Goal: Use online tool/utility: Utilize a website feature to perform a specific function

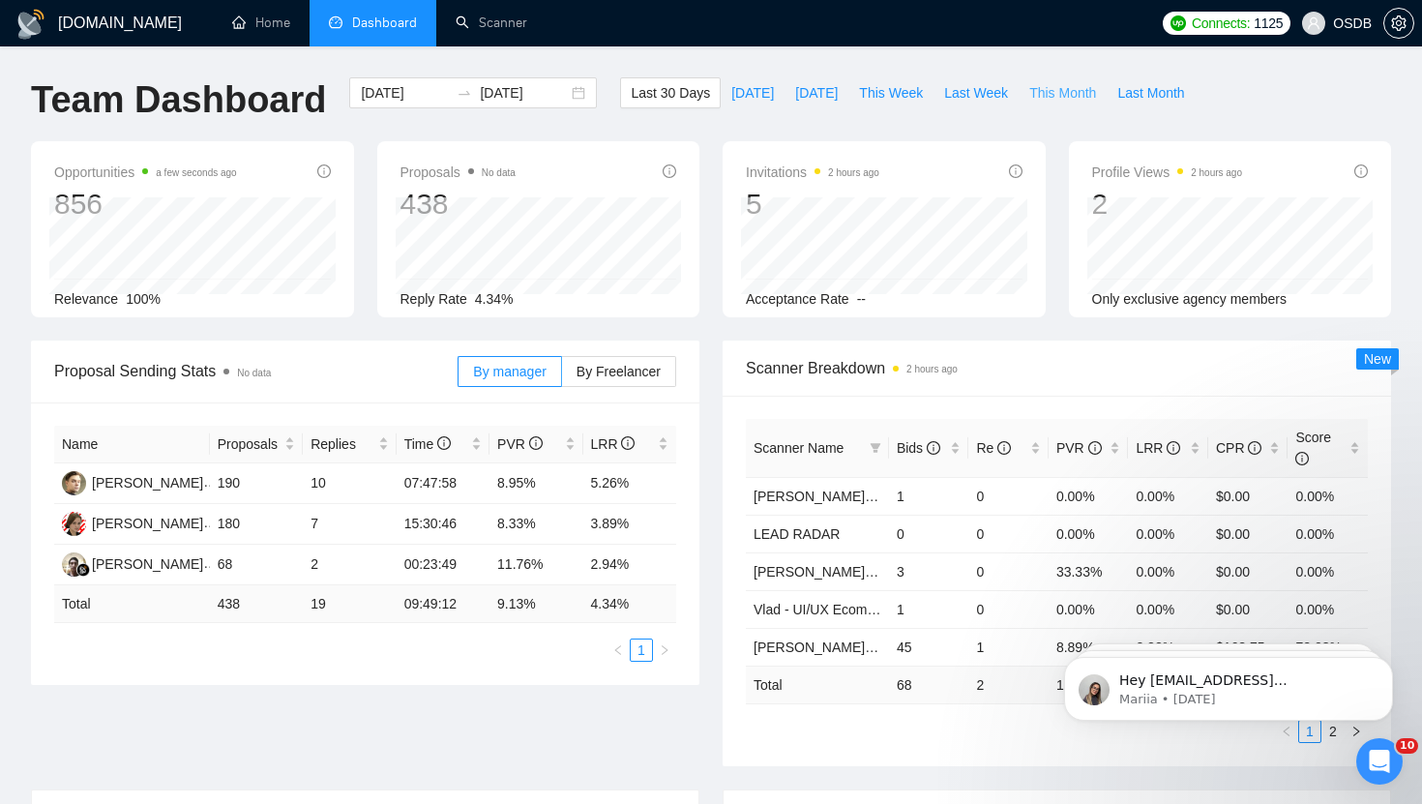
click at [1092, 104] on button "This Month" at bounding box center [1063, 92] width 88 height 31
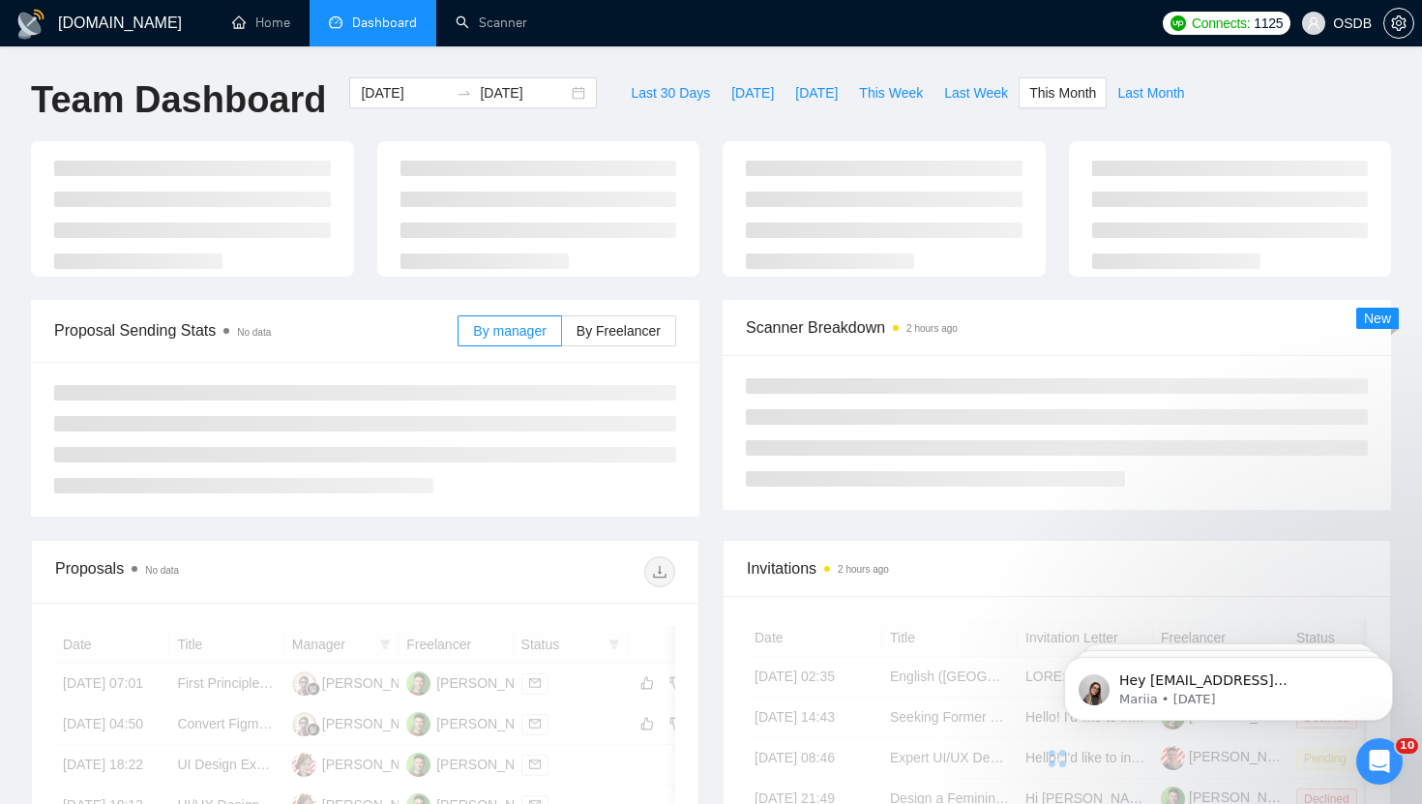
type input "[DATE]"
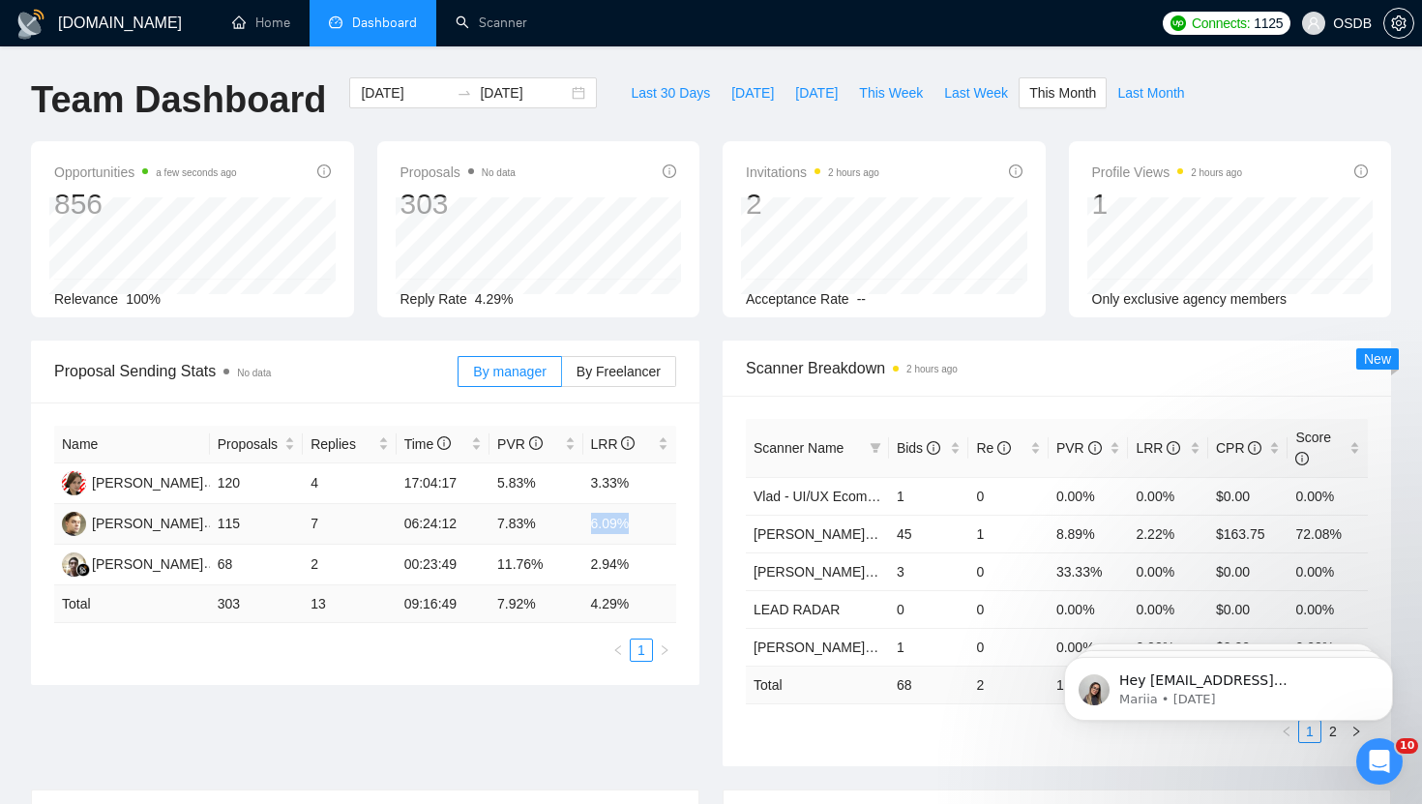
drag, startPoint x: 590, startPoint y: 524, endPoint x: 647, endPoint y: 525, distance: 57.1
click at [647, 525] on td "6.09%" at bounding box center [630, 524] width 94 height 41
click at [1150, 97] on span "Last Month" at bounding box center [1150, 92] width 67 height 21
type input "[DATE]"
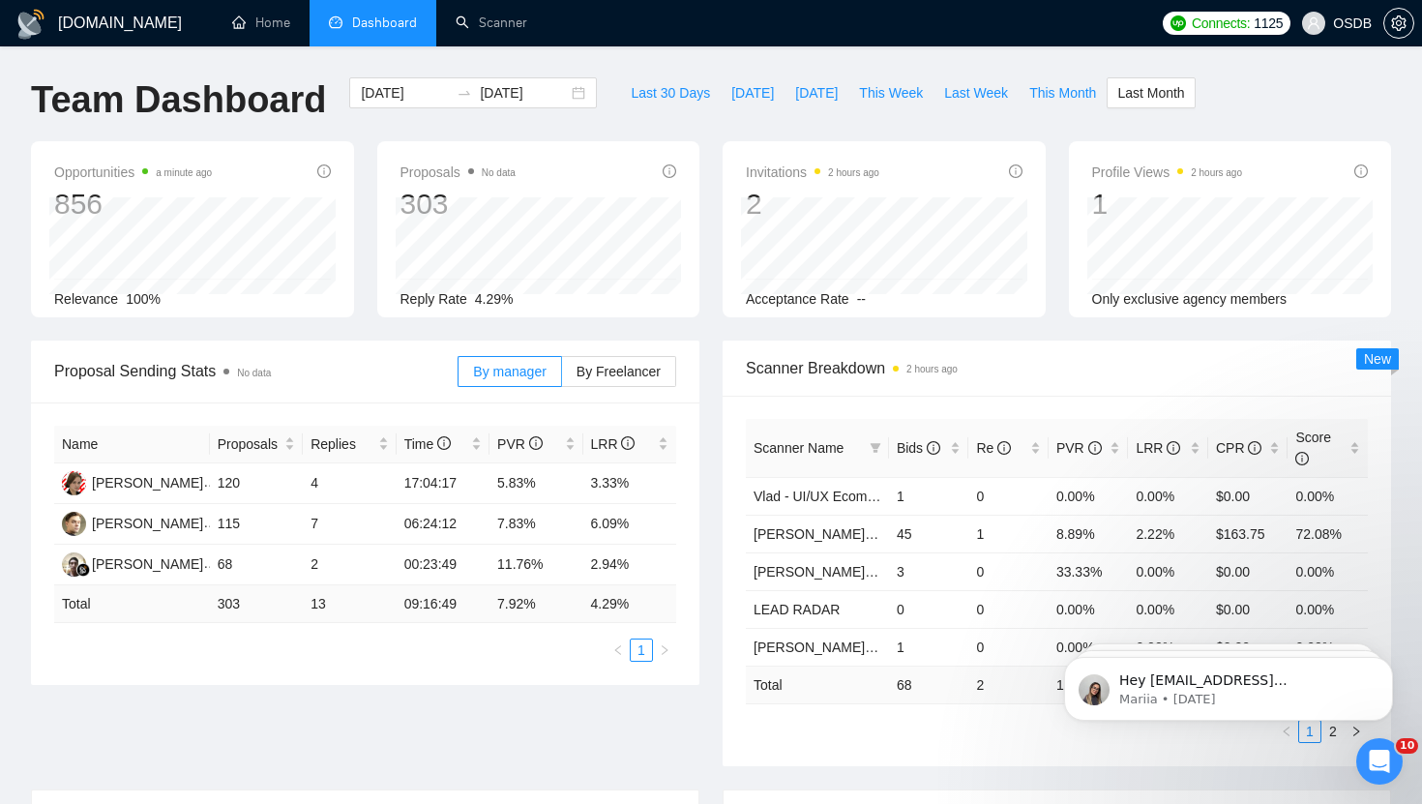
type input "[DATE]"
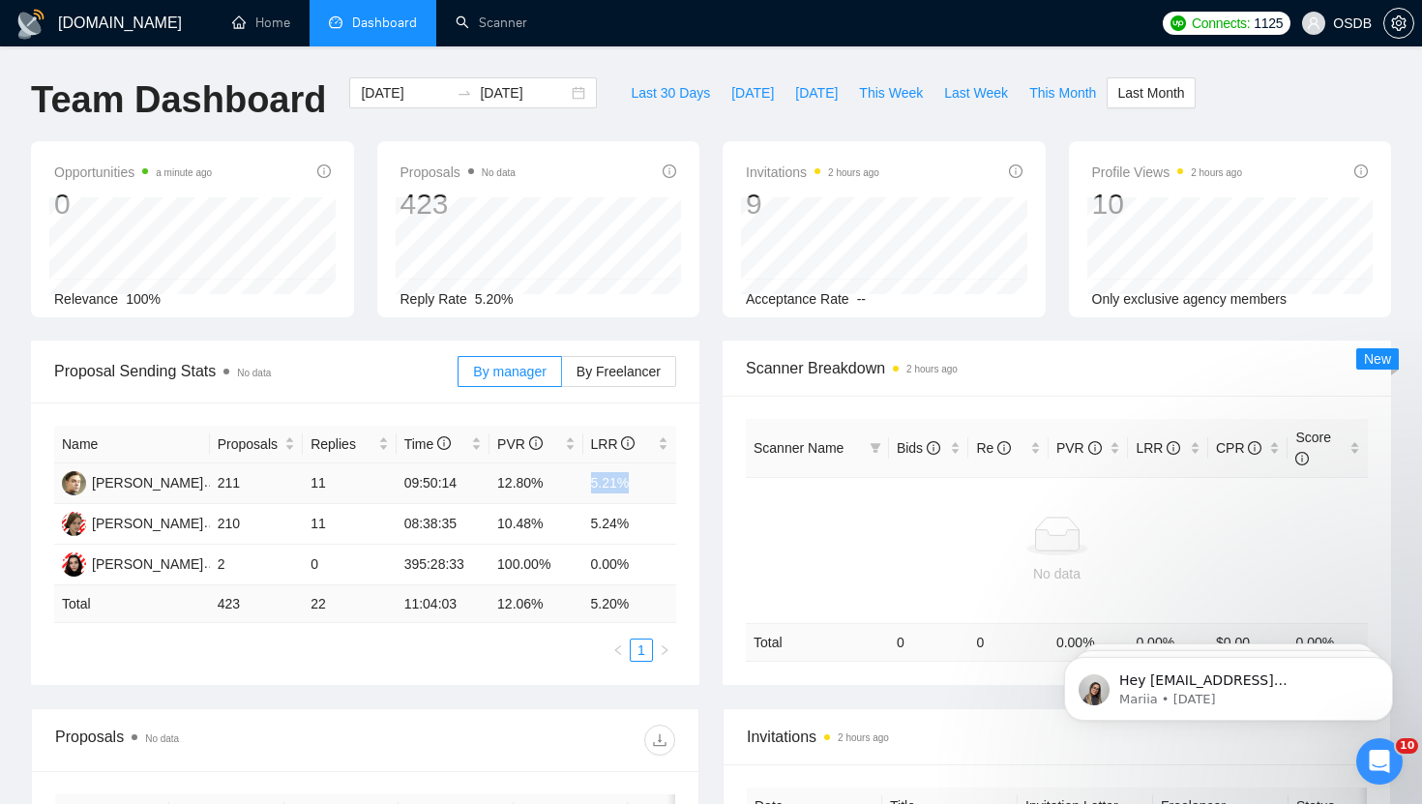
drag, startPoint x: 585, startPoint y: 489, endPoint x: 639, endPoint y: 489, distance: 53.2
click at [639, 489] on td "5.21%" at bounding box center [630, 483] width 94 height 41
click at [660, 477] on td "5.21%" at bounding box center [630, 483] width 94 height 41
click at [1065, 101] on span "This Month" at bounding box center [1062, 92] width 67 height 21
type input "[DATE]"
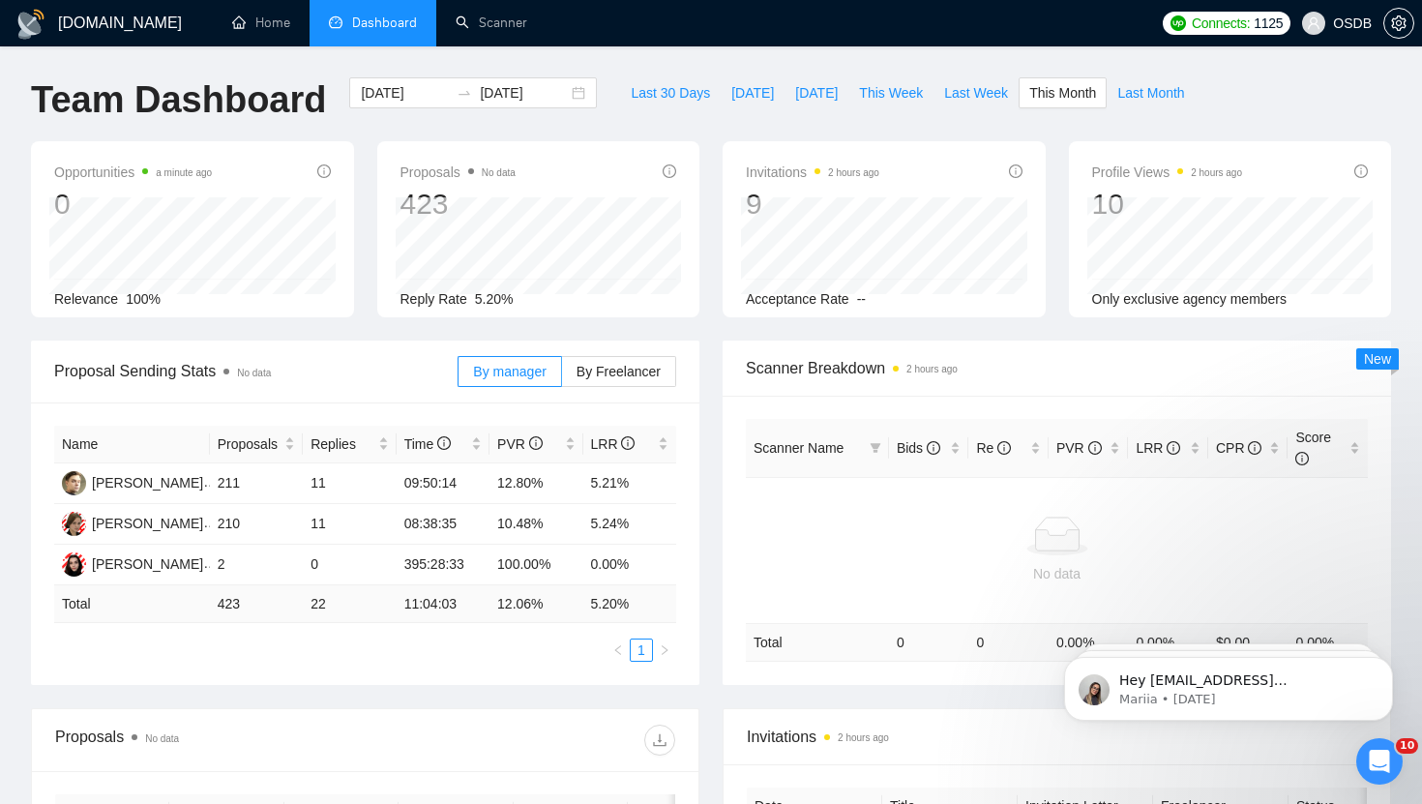
type input "[DATE]"
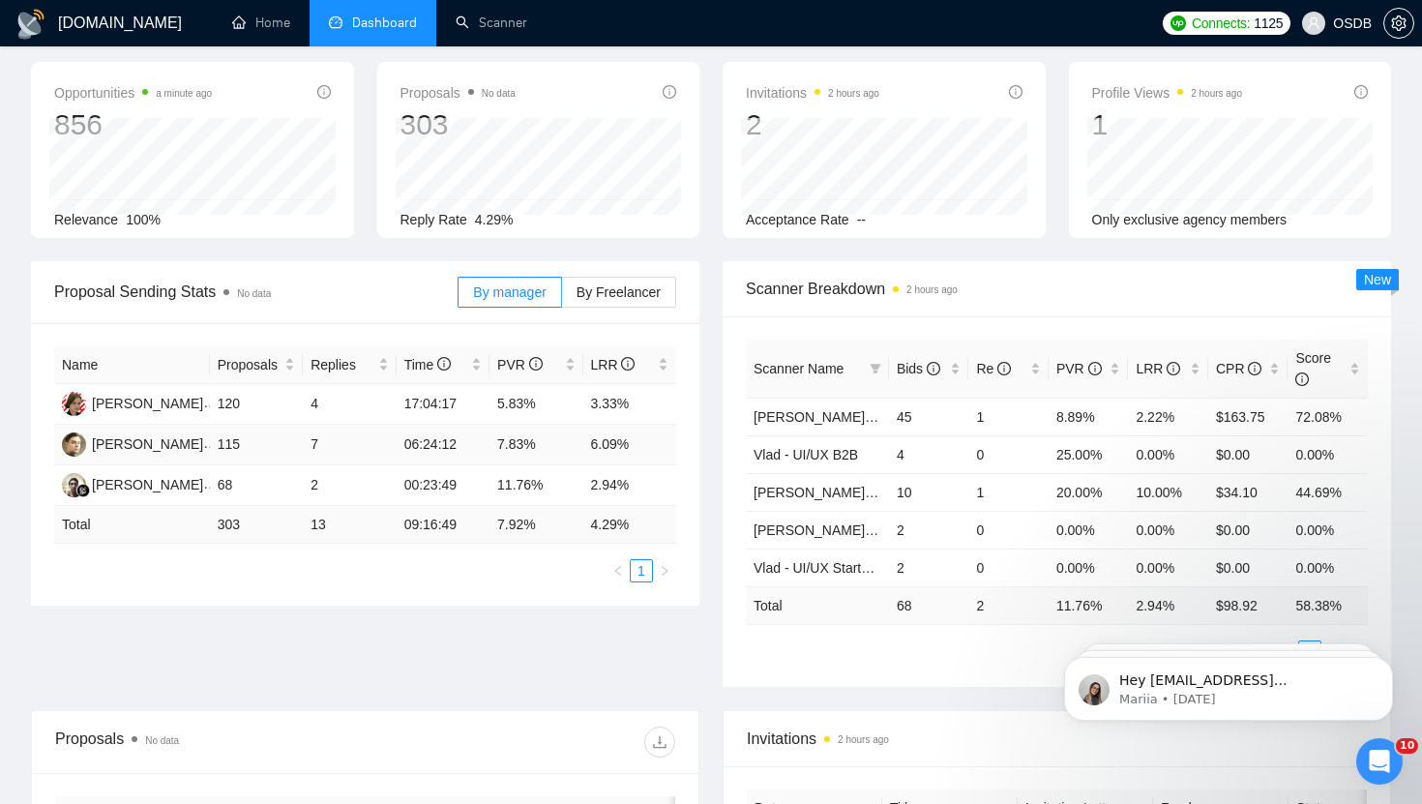
scroll to position [78, 0]
click at [504, 31] on link "Scanner" at bounding box center [492, 23] width 72 height 16
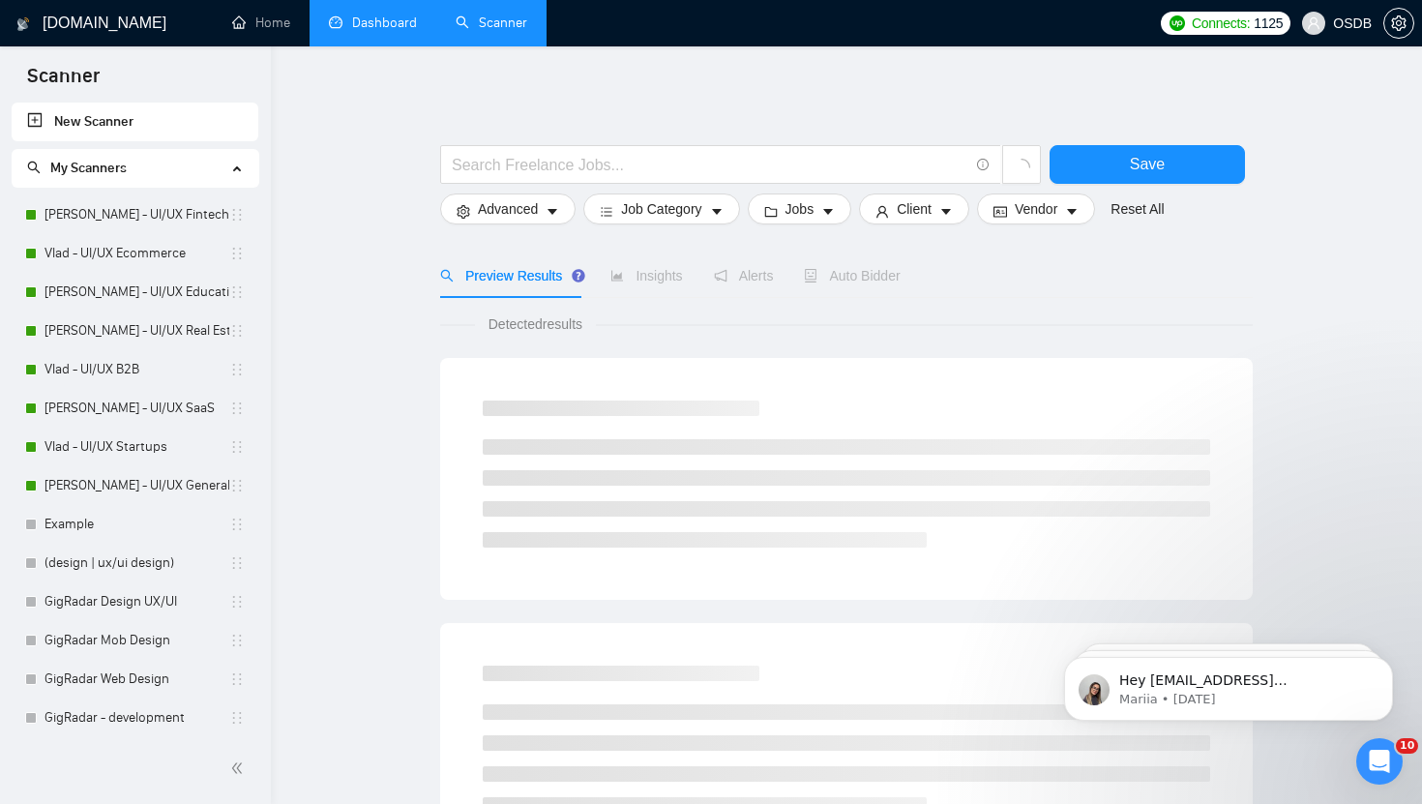
click at [370, 15] on link "Dashboard" at bounding box center [373, 23] width 88 height 16
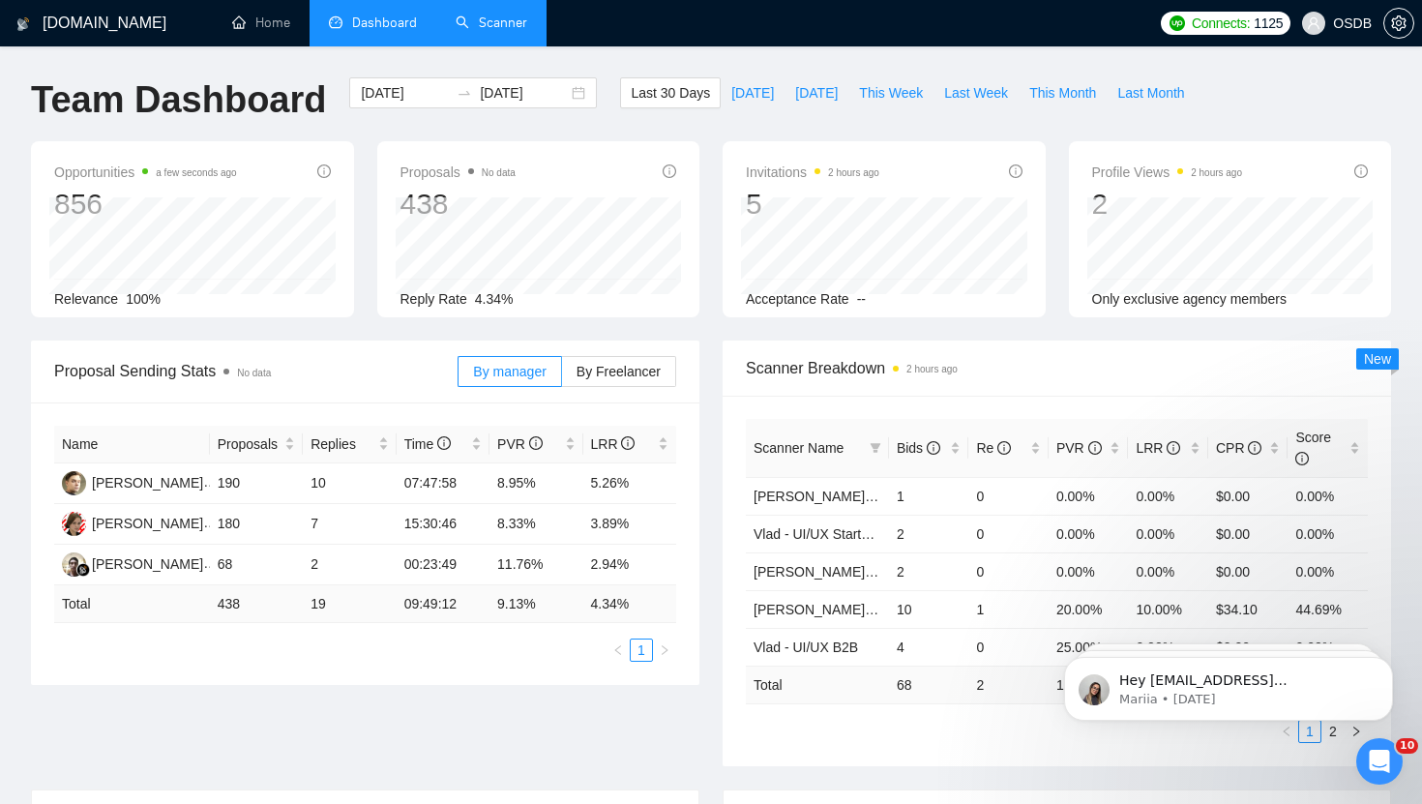
click at [487, 15] on link "Scanner" at bounding box center [492, 23] width 72 height 16
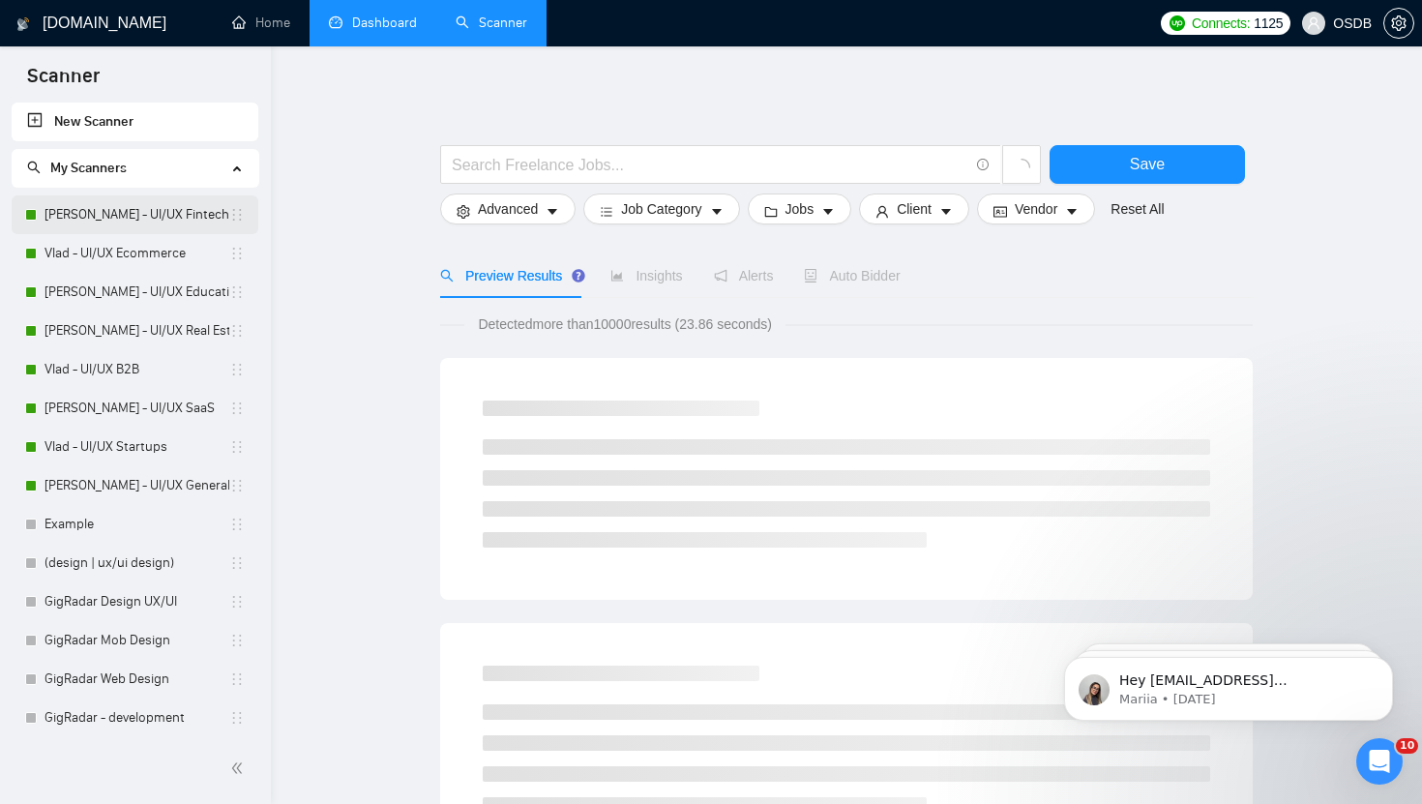
click at [142, 218] on link "[PERSON_NAME] - UI/UX Fintech" at bounding box center [137, 214] width 185 height 39
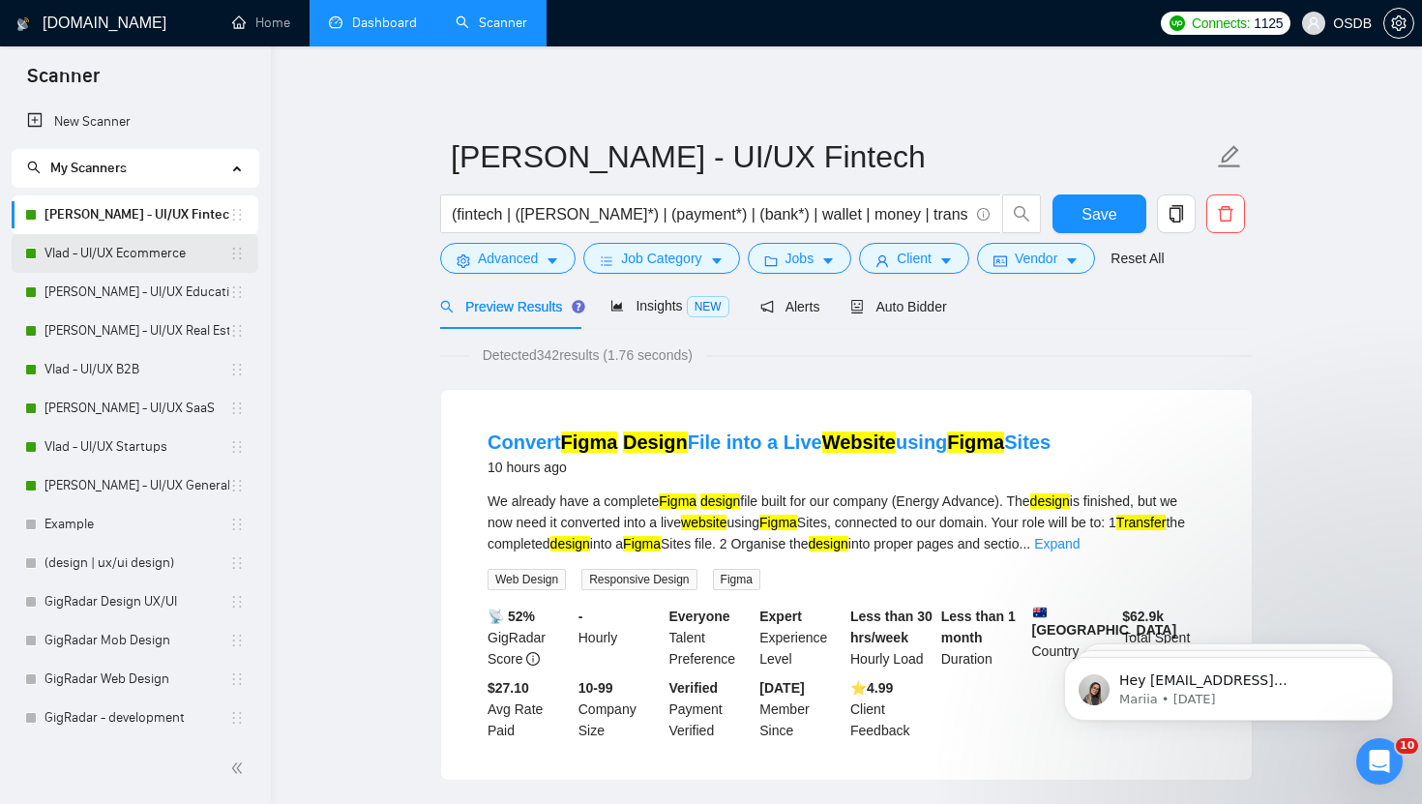
click at [152, 255] on link "Vlad - UI/UX Ecommerce" at bounding box center [137, 253] width 185 height 39
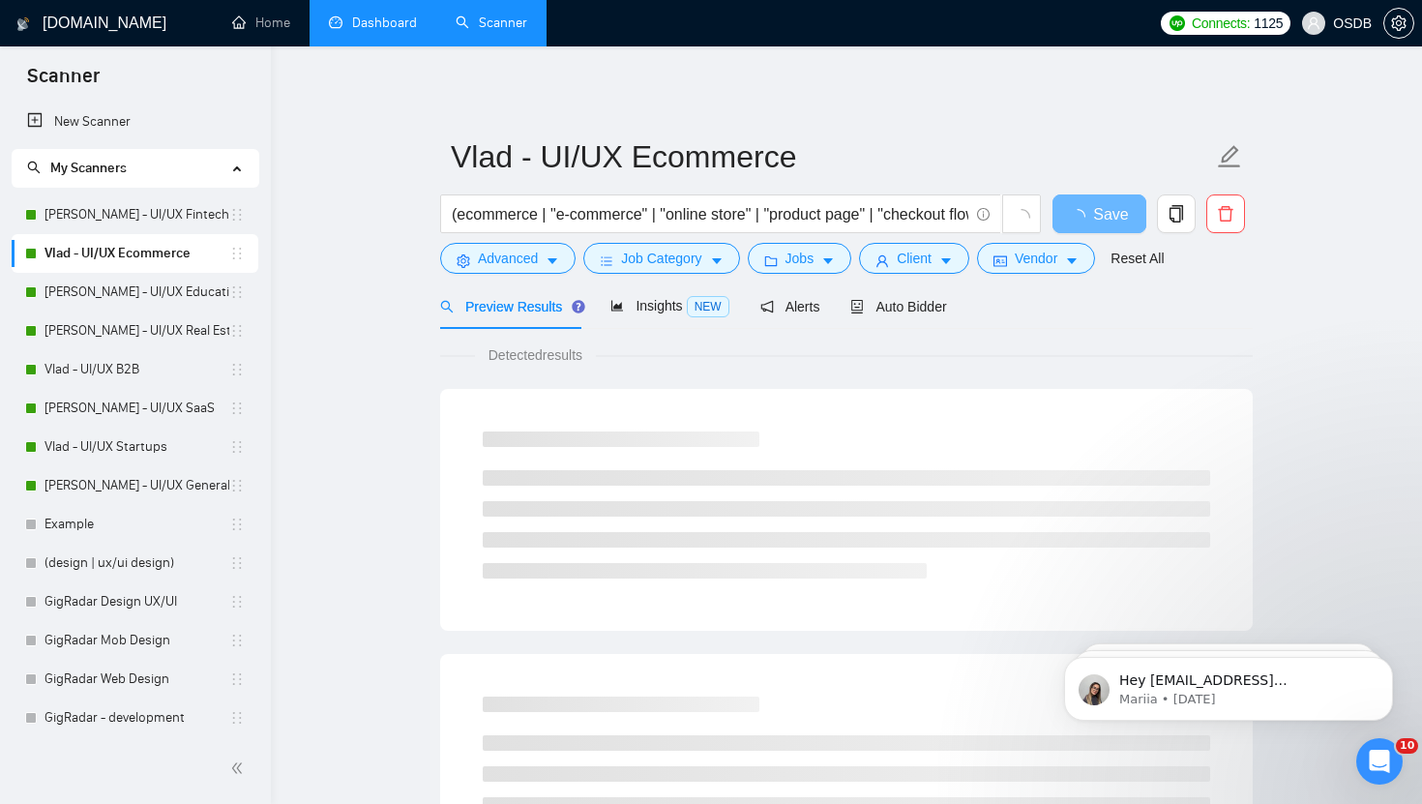
click at [358, 30] on link "Dashboard" at bounding box center [373, 23] width 88 height 16
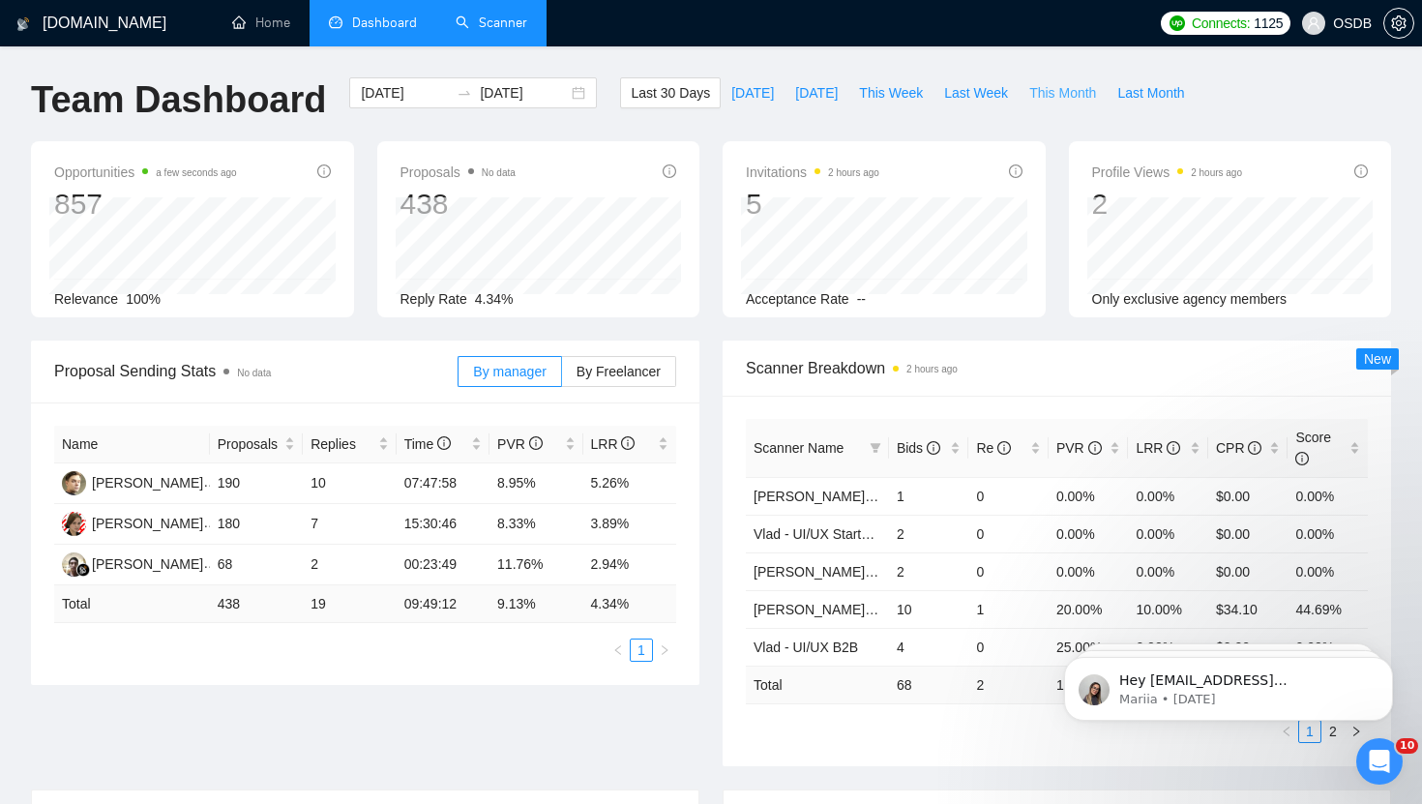
click at [1064, 80] on button "This Month" at bounding box center [1063, 92] width 88 height 31
type input "[DATE]"
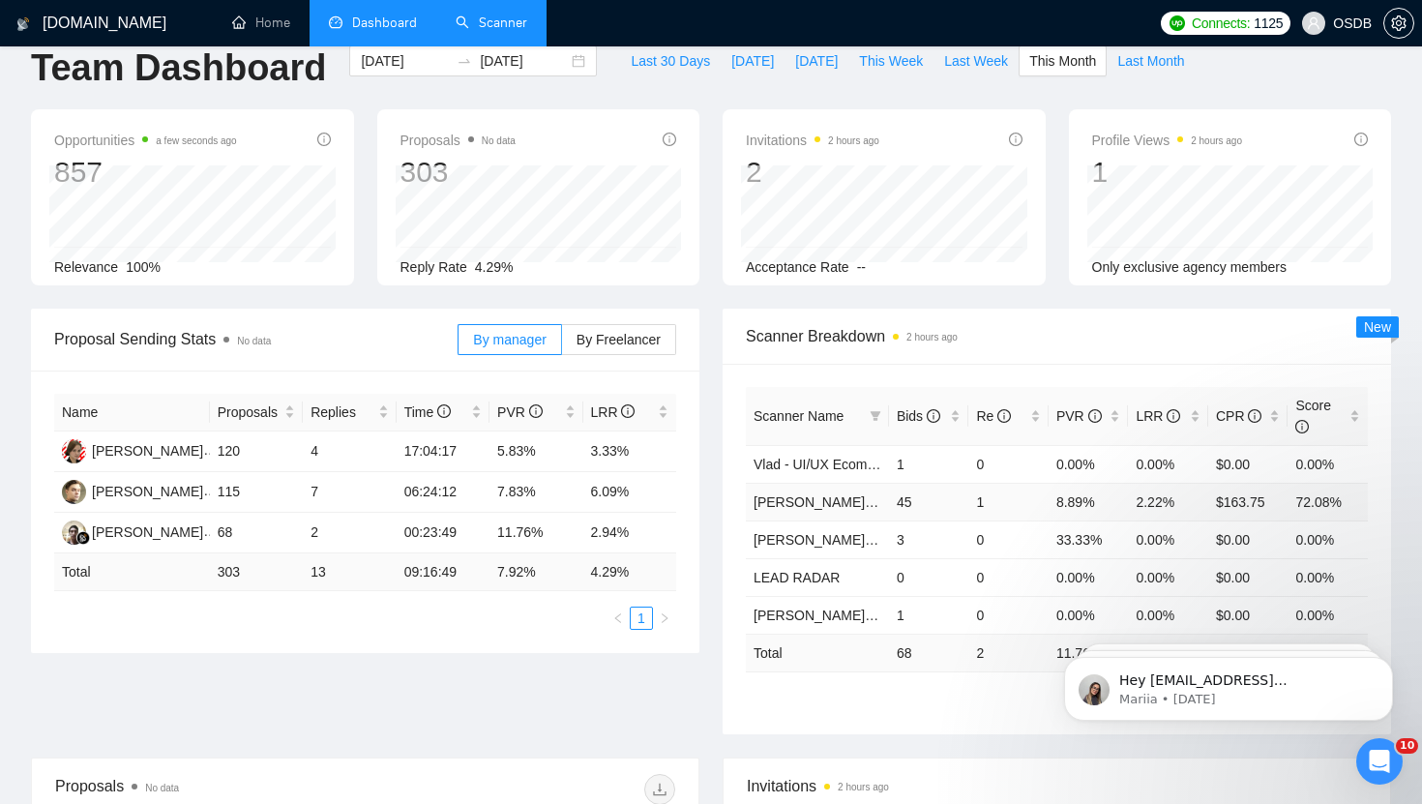
scroll to position [169, 0]
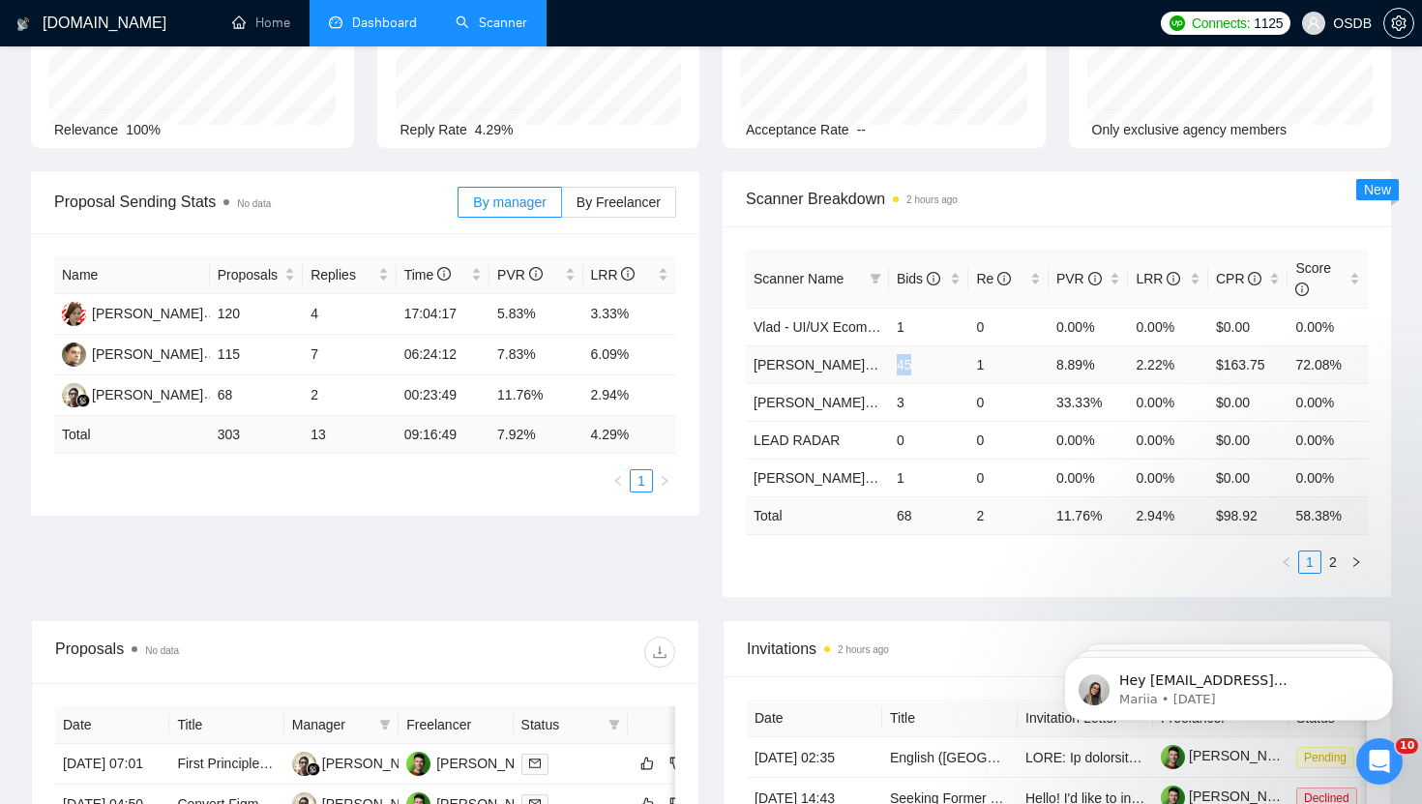
drag, startPoint x: 897, startPoint y: 363, endPoint x: 923, endPoint y: 363, distance: 26.1
click at [923, 363] on td "45" at bounding box center [929, 364] width 80 height 38
click at [1339, 568] on link "2" at bounding box center [1333, 561] width 21 height 21
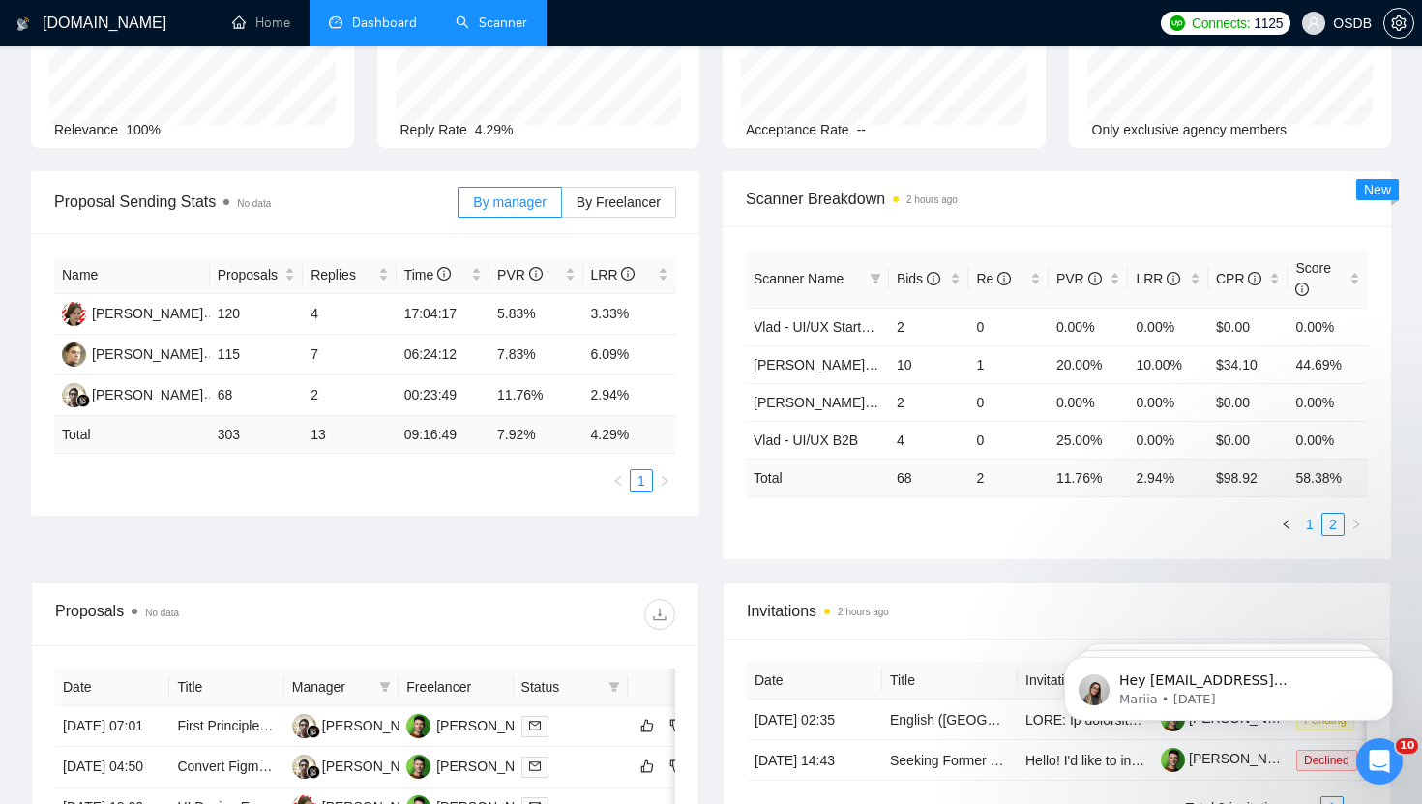
click at [1317, 526] on link "1" at bounding box center [1309, 524] width 21 height 21
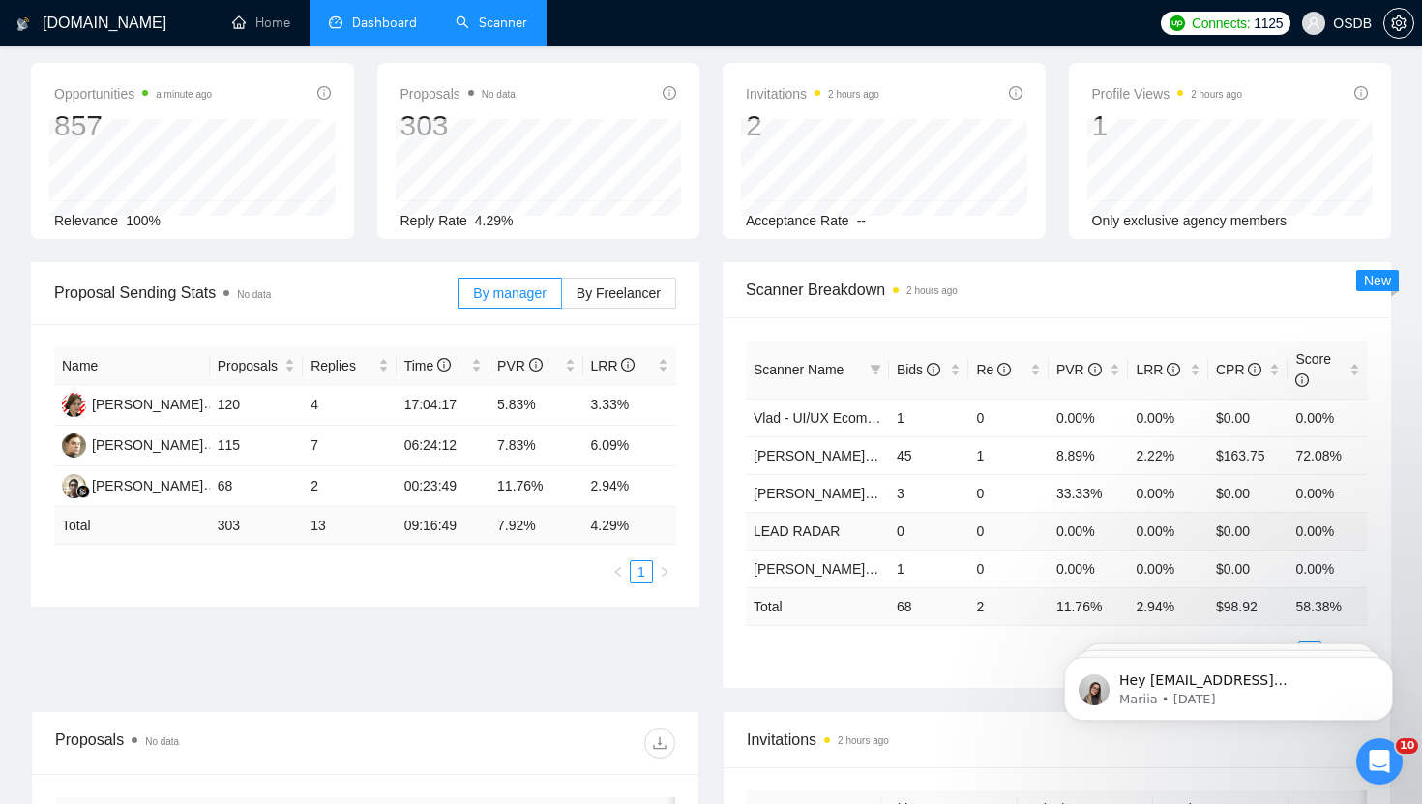
scroll to position [0, 0]
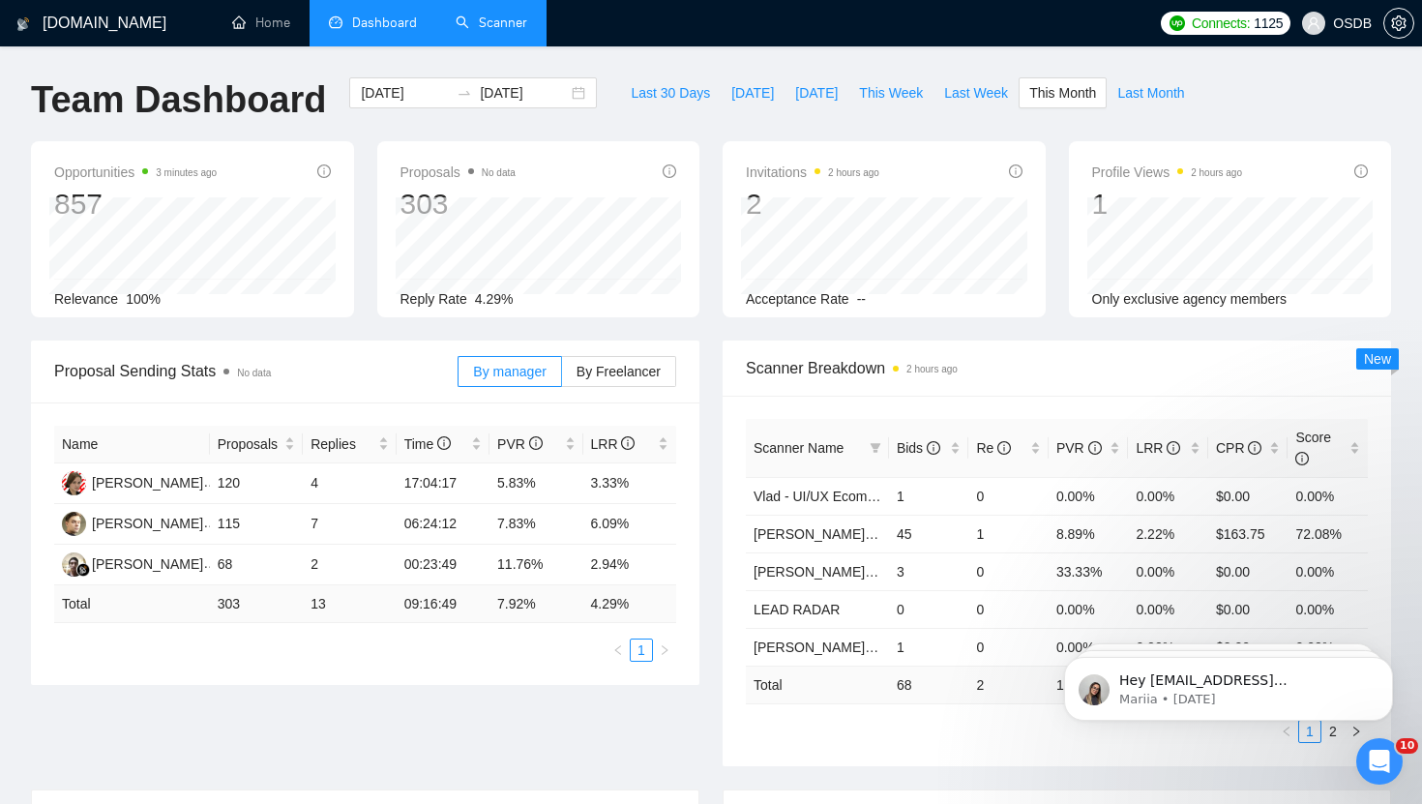
click at [486, 17] on link "Scanner" at bounding box center [492, 23] width 72 height 16
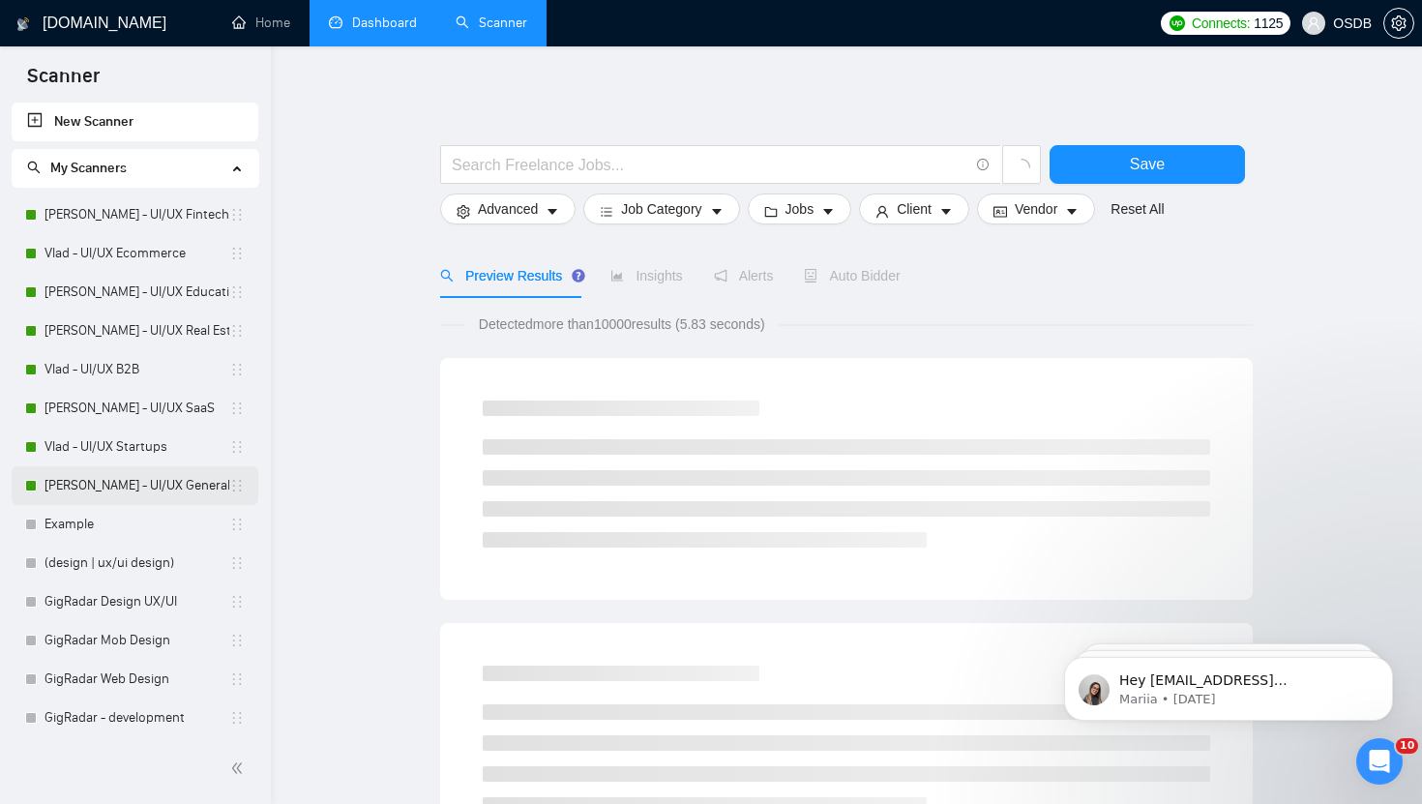
click at [147, 484] on link "[PERSON_NAME] - UI/UX General" at bounding box center [137, 485] width 185 height 39
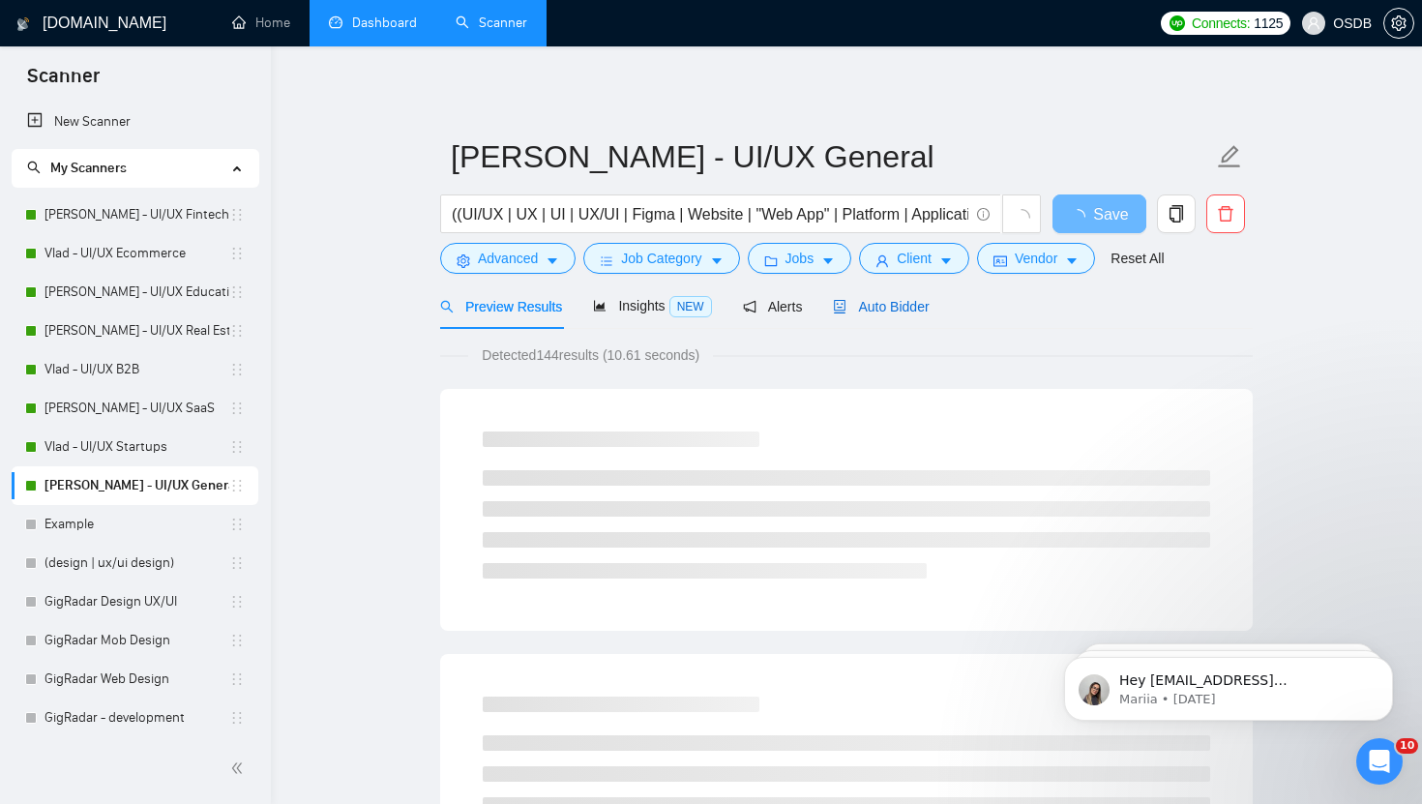
click at [890, 305] on span "Auto Bidder" at bounding box center [881, 306] width 96 height 15
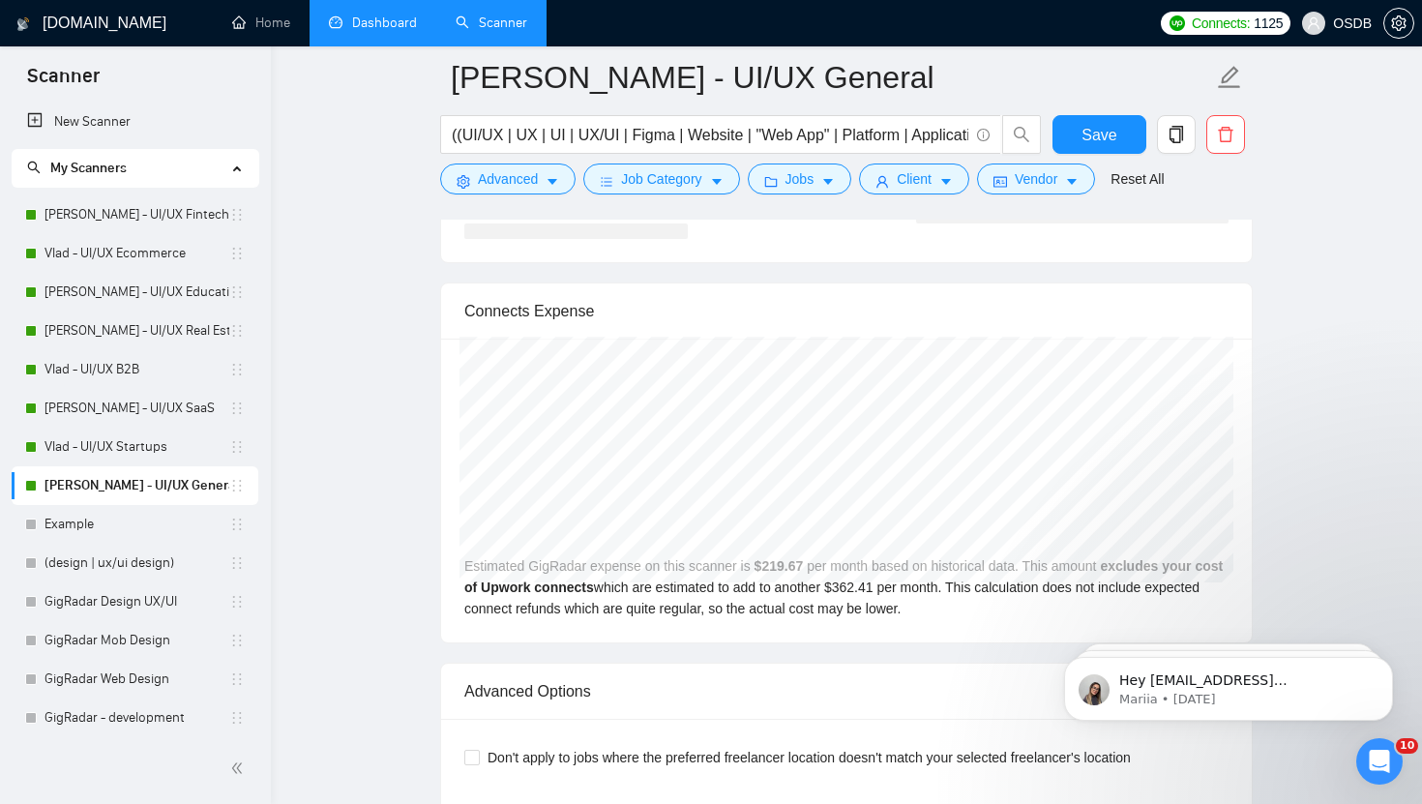
scroll to position [4049, 0]
click at [93, 220] on link "[PERSON_NAME] - UI/UX Fintech" at bounding box center [137, 214] width 185 height 39
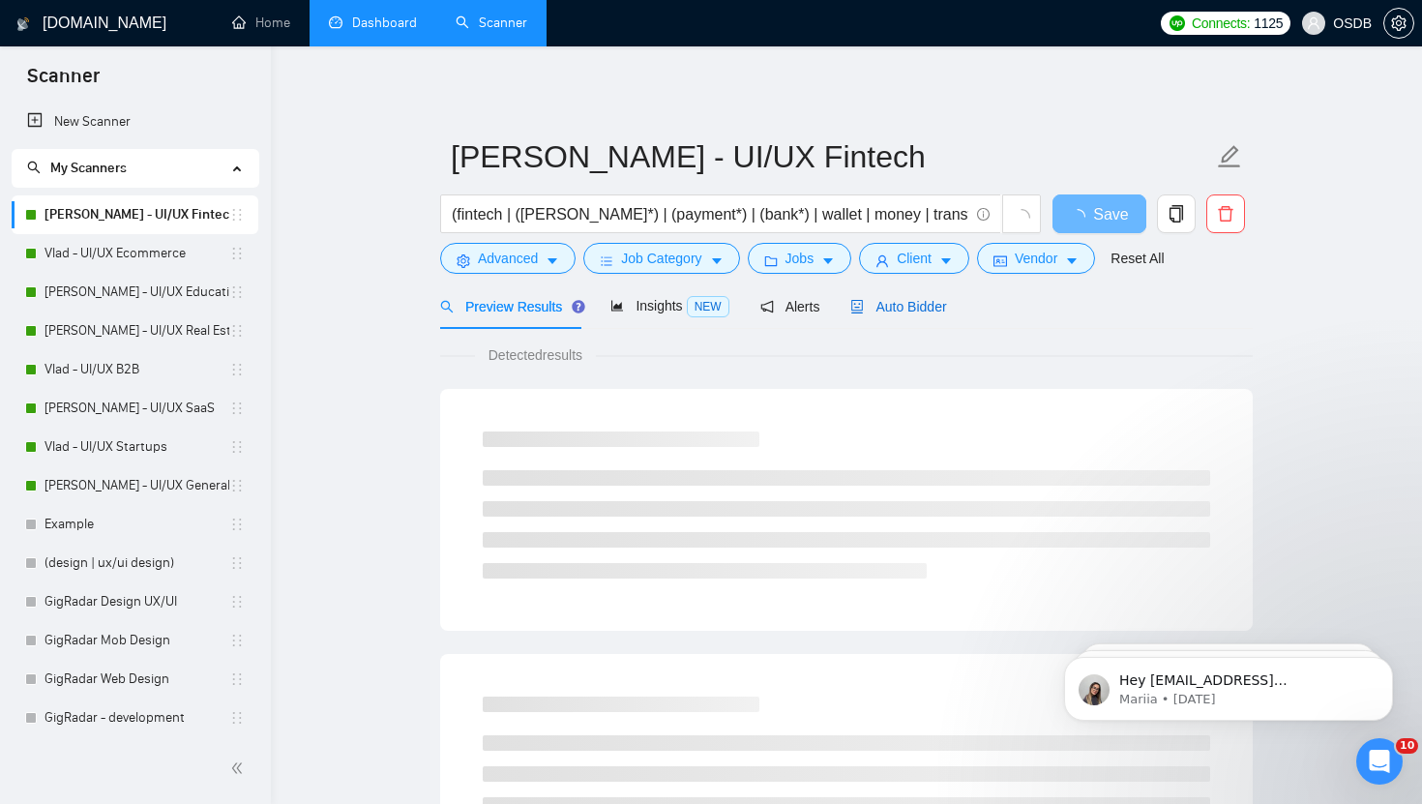
click at [878, 312] on span "Auto Bidder" at bounding box center [898, 306] width 96 height 15
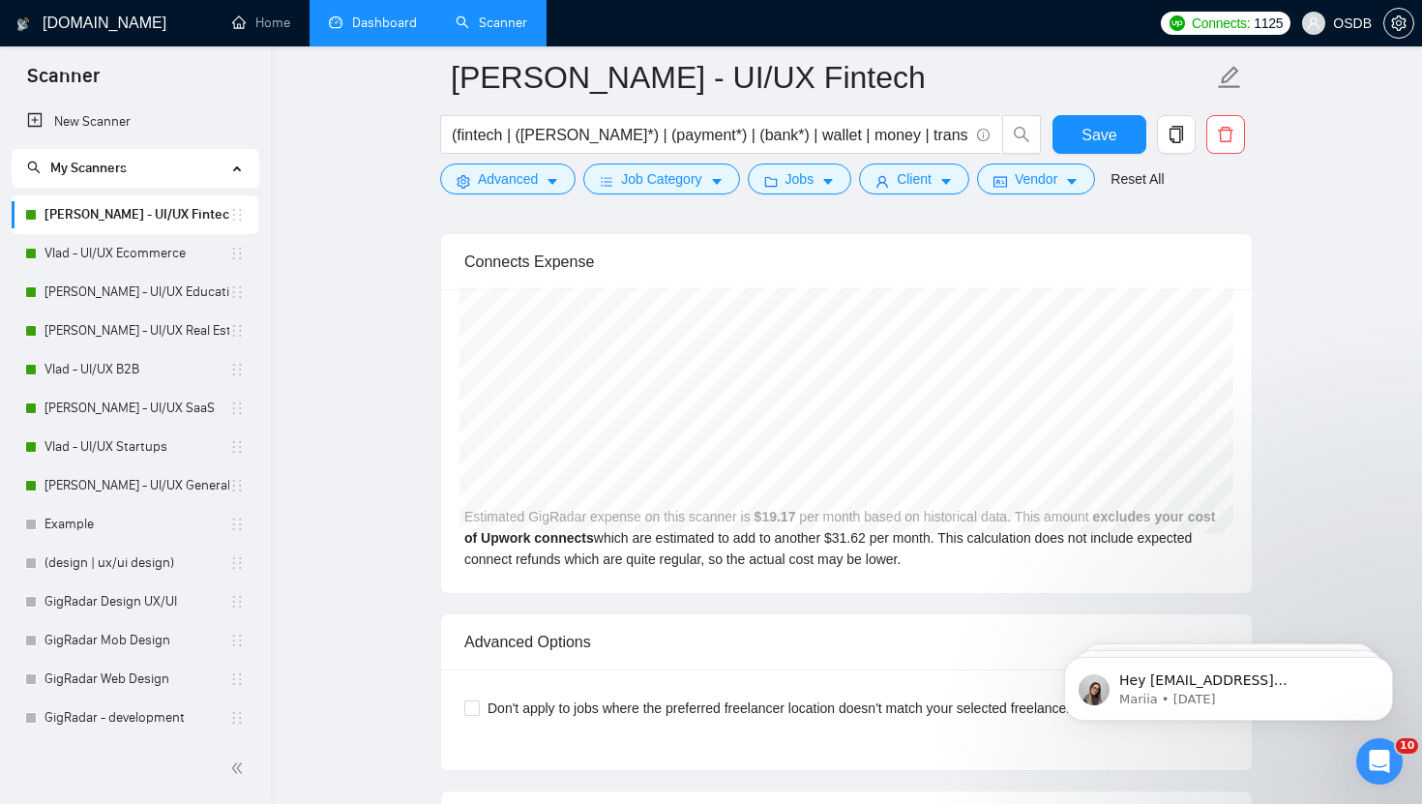
scroll to position [4127, 0]
click at [53, 473] on link "[PERSON_NAME] - UI/UX General" at bounding box center [137, 485] width 185 height 39
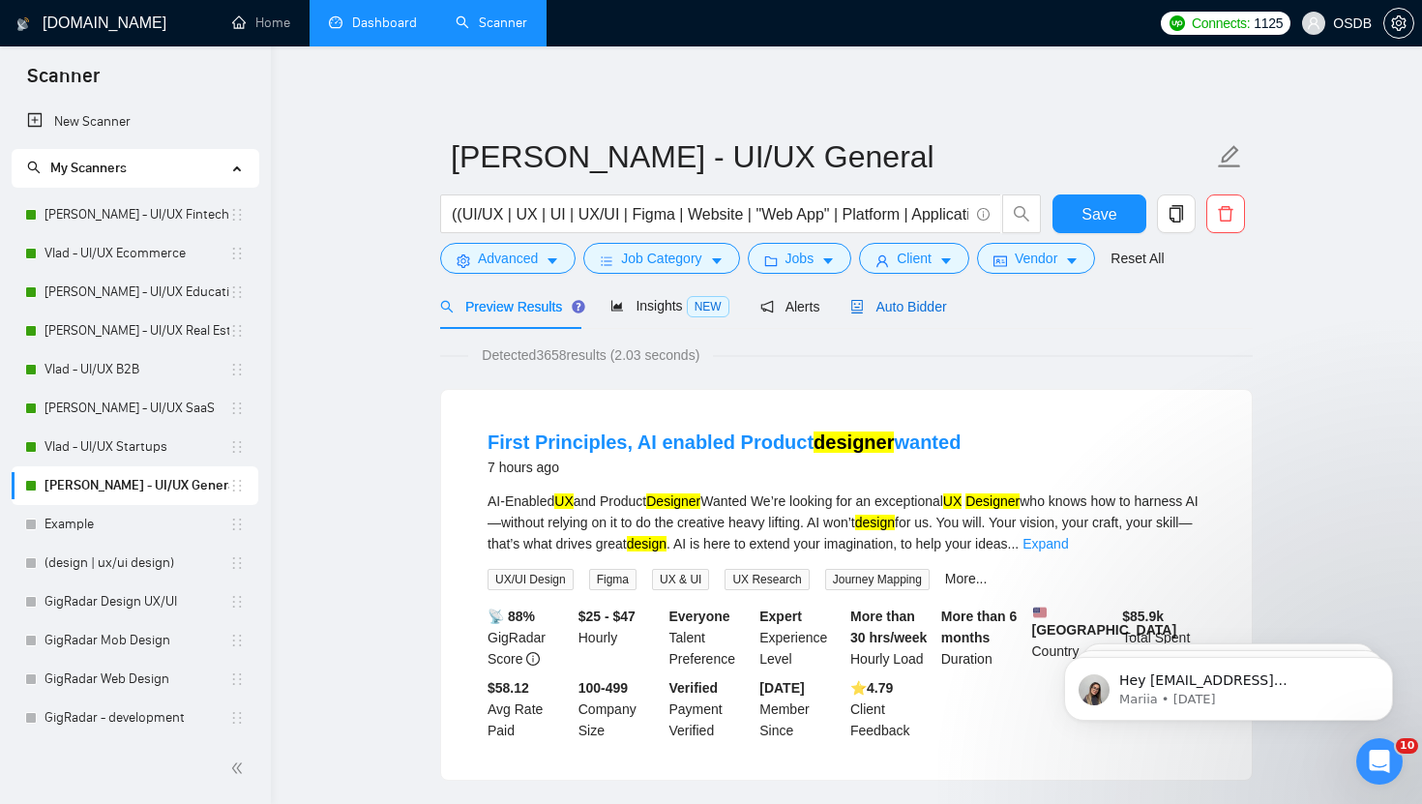
click at [908, 313] on span "Auto Bidder" at bounding box center [898, 306] width 96 height 15
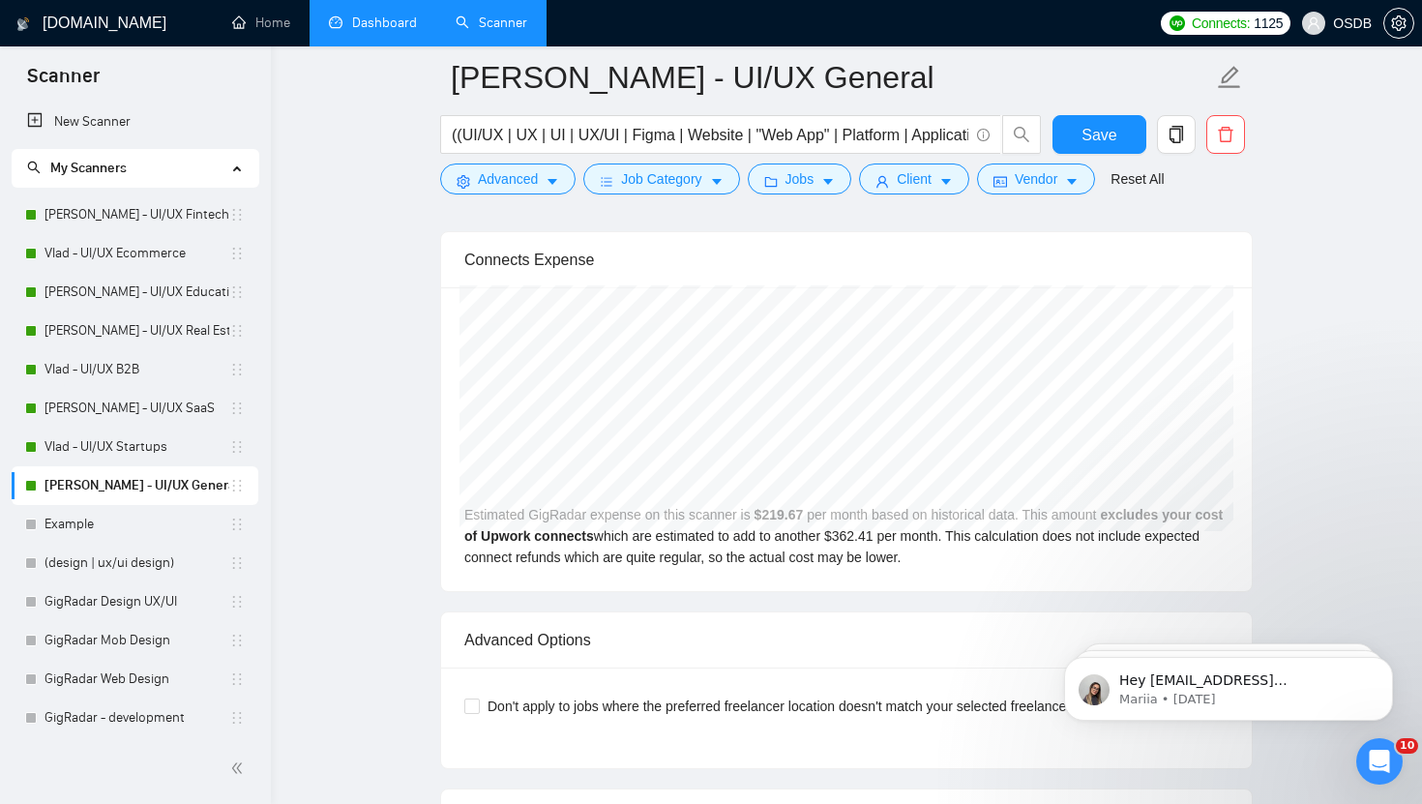
scroll to position [4099, 0]
